Goal: Task Accomplishment & Management: Manage account settings

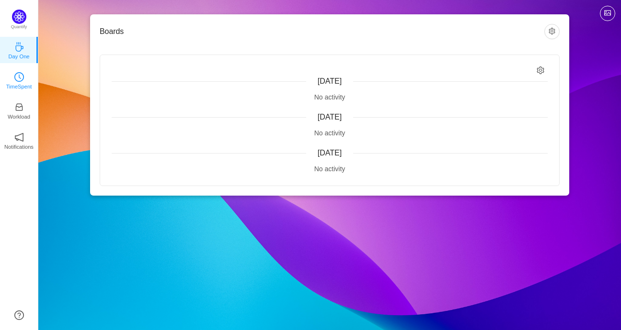
click at [22, 85] on link "TimeSpent" at bounding box center [19, 80] width 10 height 10
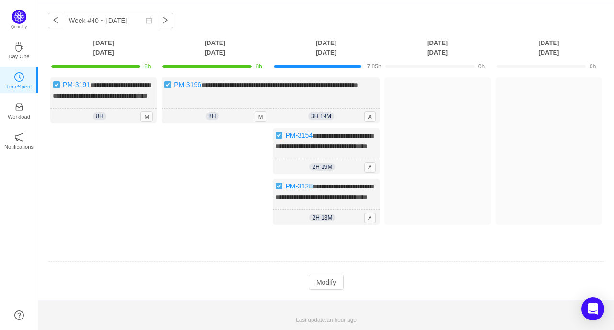
scroll to position [59, 0]
click at [316, 292] on div "**********" at bounding box center [325, 151] width 575 height 297
click at [322, 277] on button "Modify" at bounding box center [325, 282] width 35 height 15
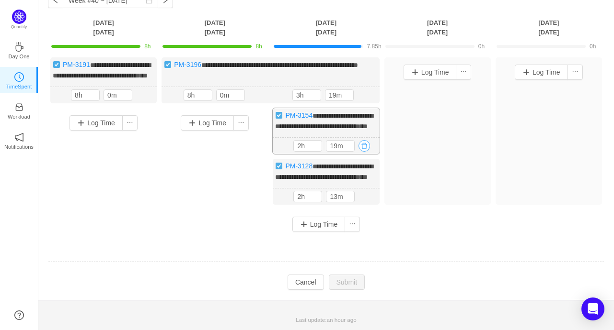
click at [368, 152] on button "button" at bounding box center [363, 145] width 11 height 11
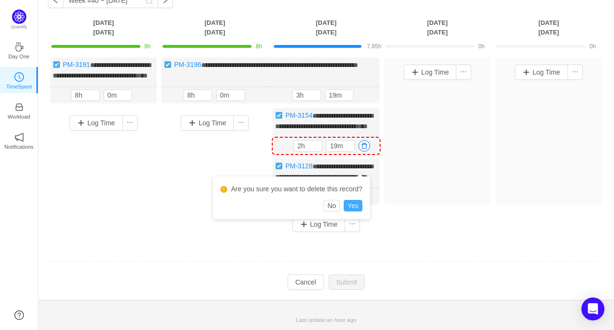
click at [347, 200] on button "Yes" at bounding box center [352, 205] width 19 height 11
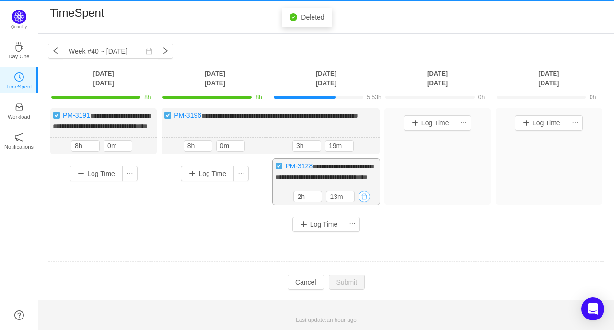
scroll to position [20, 0]
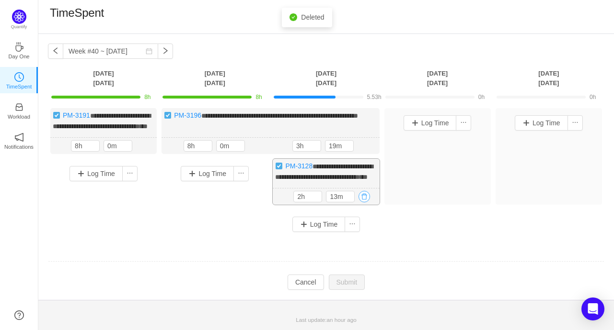
click at [364, 192] on button "button" at bounding box center [363, 196] width 11 height 11
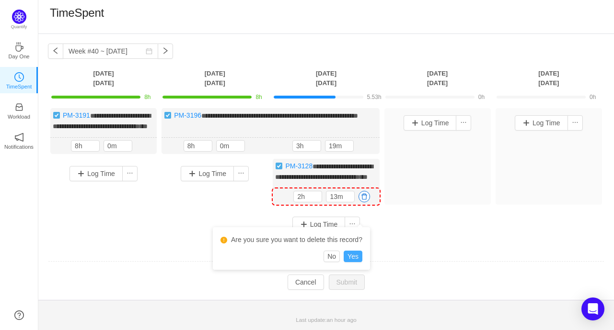
click at [351, 251] on button "Yes" at bounding box center [352, 256] width 19 height 11
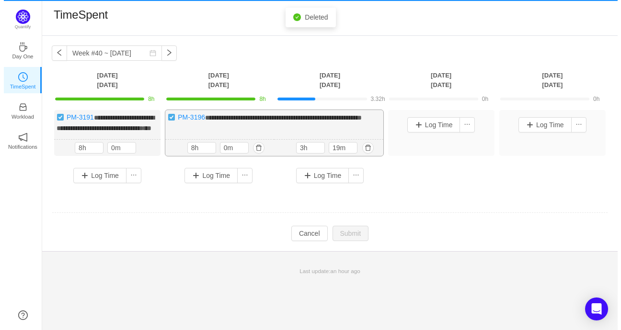
scroll to position [0, 0]
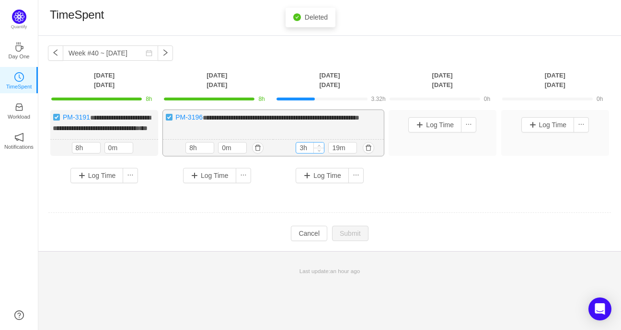
click at [302, 153] on input "3h" at bounding box center [310, 148] width 28 height 11
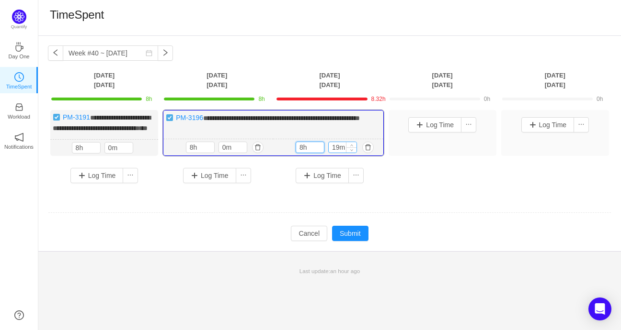
type input "8h"
click at [337, 153] on input "19m" at bounding box center [343, 147] width 28 height 11
type input "0m"
click at [341, 240] on button "Submit" at bounding box center [350, 233] width 36 height 15
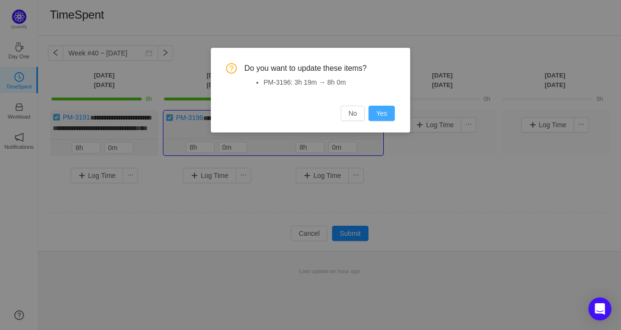
click at [382, 114] on button "Yes" at bounding box center [381, 113] width 26 height 15
